Goal: Task Accomplishment & Management: Manage account settings

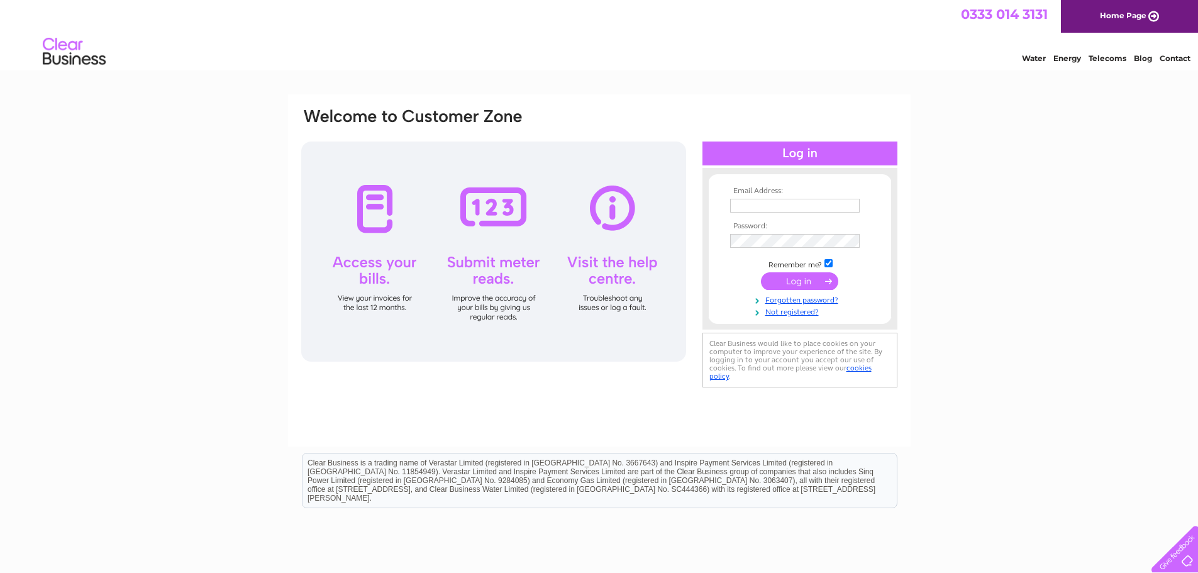
type input "[EMAIL_ADDRESS][DOMAIN_NAME]"
click at [810, 279] on input "submit" at bounding box center [799, 281] width 77 height 18
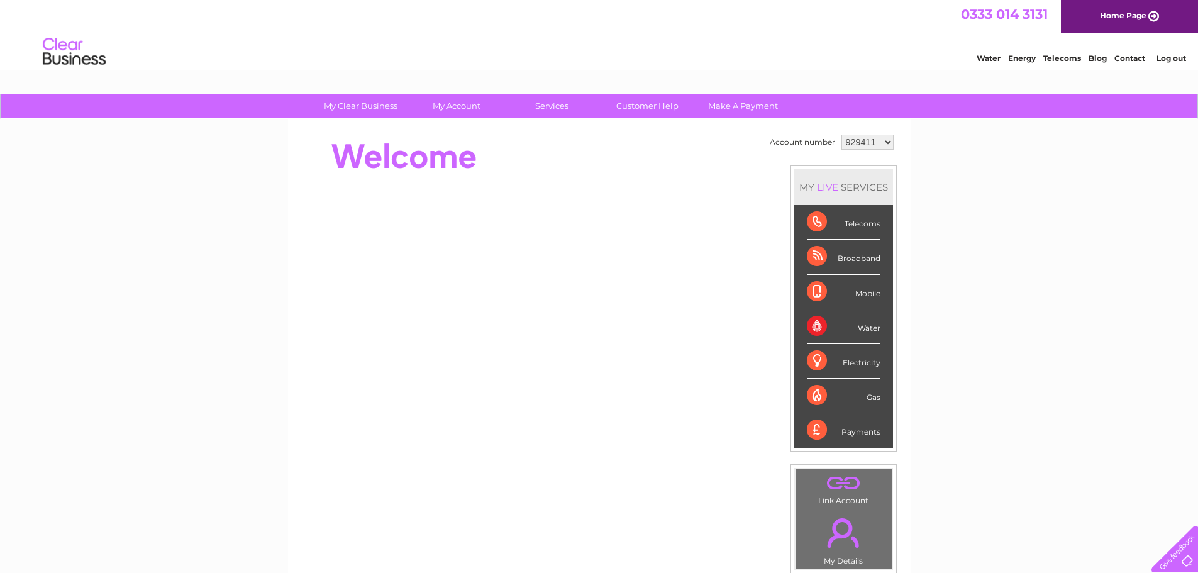
click at [886, 141] on select "929411 1117288" at bounding box center [868, 142] width 52 height 15
select select "1117288"
click at [842, 135] on select "929411 1117288" at bounding box center [868, 142] width 52 height 15
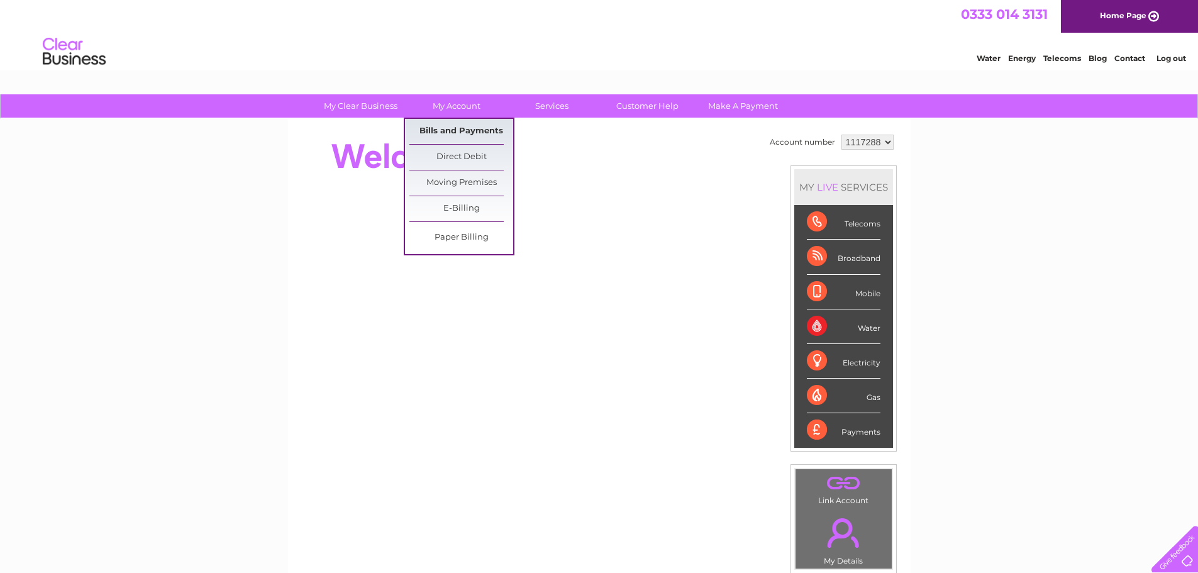
click at [462, 128] on link "Bills and Payments" at bounding box center [462, 131] width 104 height 25
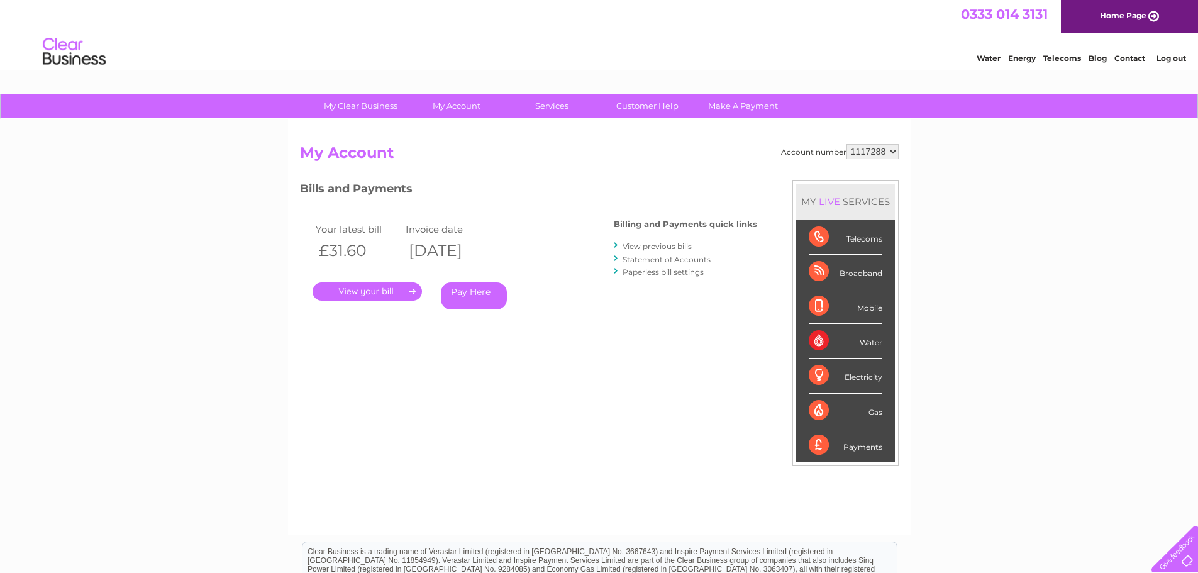
click at [359, 289] on link "." at bounding box center [367, 291] width 109 height 18
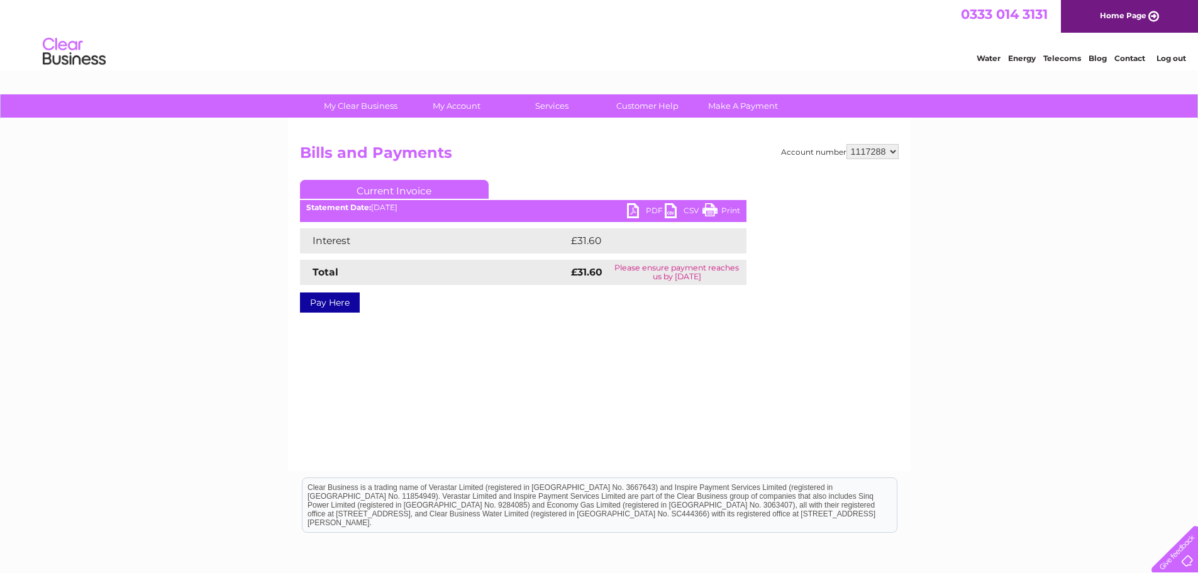
click at [651, 207] on link "PDF" at bounding box center [646, 212] width 38 height 18
